Goal: Check status: Check status

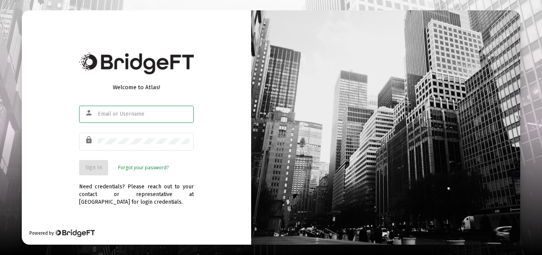
click at [142, 118] on div at bounding box center [144, 113] width 92 height 19
click at [143, 112] on input "text" at bounding box center [144, 114] width 92 height 6
type input "[EMAIL_ADDRESS][DOMAIN_NAME]"
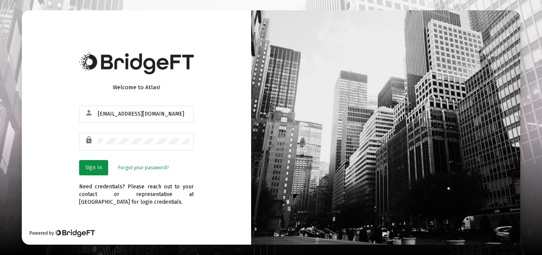
click at [97, 166] on span "Sign In" at bounding box center [93, 167] width 17 height 6
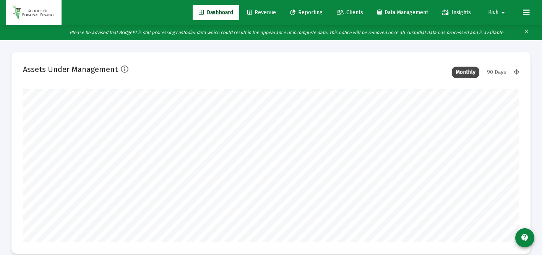
type input "[DATE]"
click at [255, 12] on span "Revenue" at bounding box center [261, 12] width 29 height 6
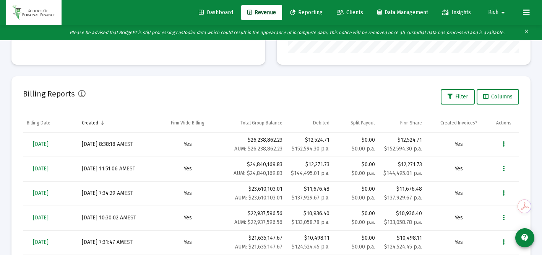
scroll to position [226, 0]
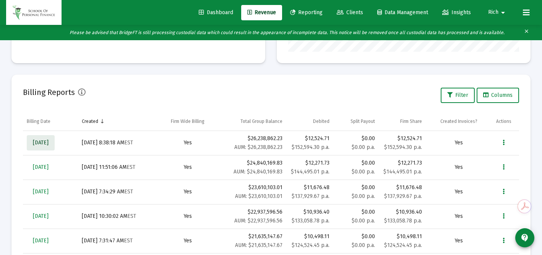
click at [49, 143] on span "[DATE]" at bounding box center [41, 142] width 16 height 6
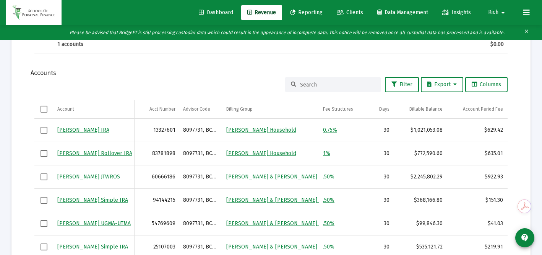
scroll to position [614, 0]
